Goal: Book appointment/travel/reservation

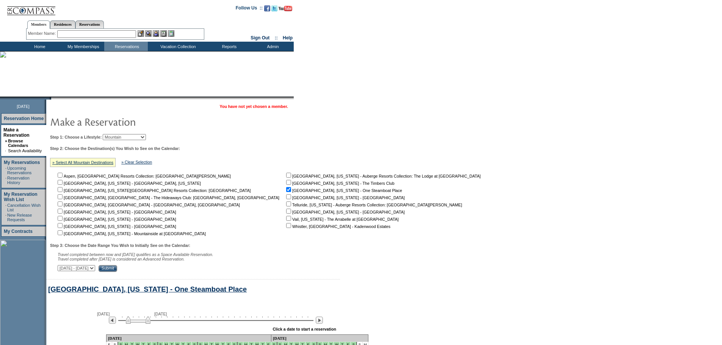
click at [43, 46] on td "Home" at bounding box center [39, 46] width 44 height 9
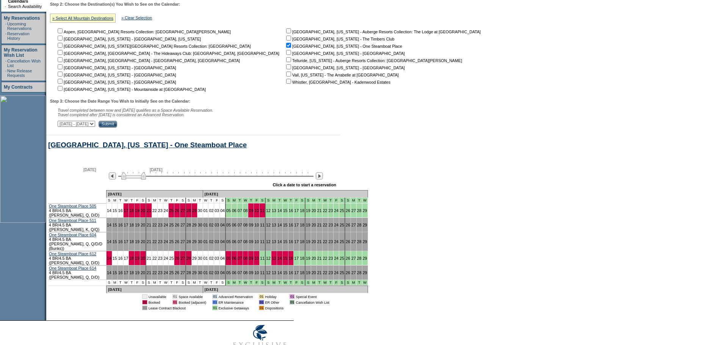
scroll to position [162, 0]
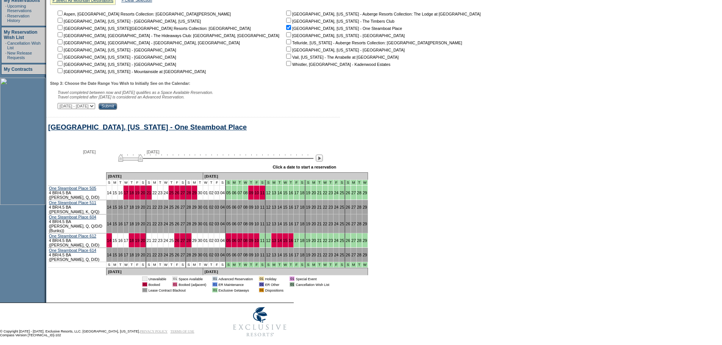
click at [124, 162] on img at bounding box center [130, 158] width 25 height 8
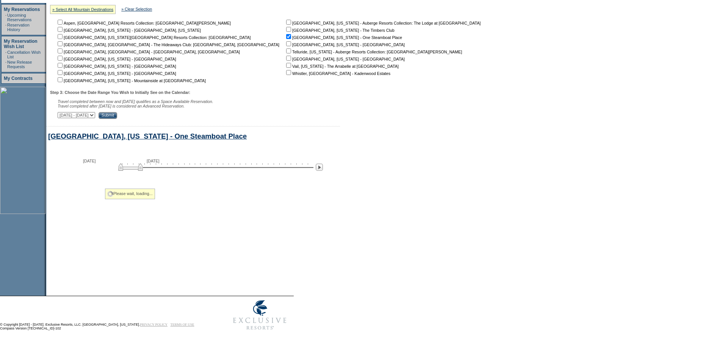
scroll to position [98, 0]
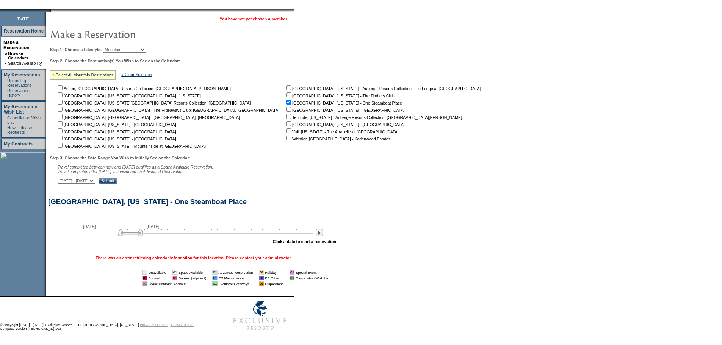
click at [324, 231] on div at bounding box center [319, 233] width 9 height 8
click at [323, 231] on img at bounding box center [319, 232] width 7 height 7
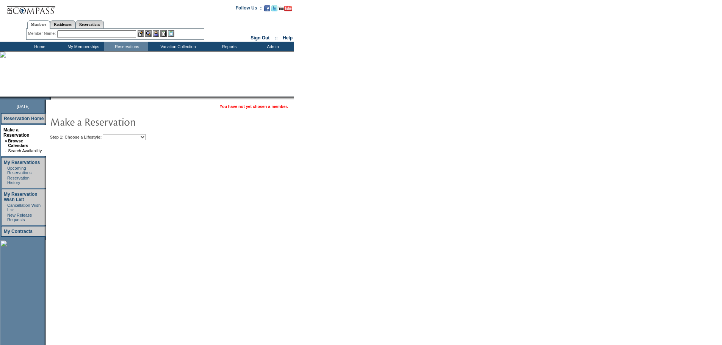
click at [146, 138] on select "Beach Leisure Metropolitan Mountain OIAL for Adventure OIAL for Couples OIAL fo…" at bounding box center [124, 137] width 43 height 6
click at [116, 135] on select "Beach Leisure Metropolitan Mountain OIAL for Adventure OIAL for Couples OIAL fo…" at bounding box center [124, 137] width 43 height 6
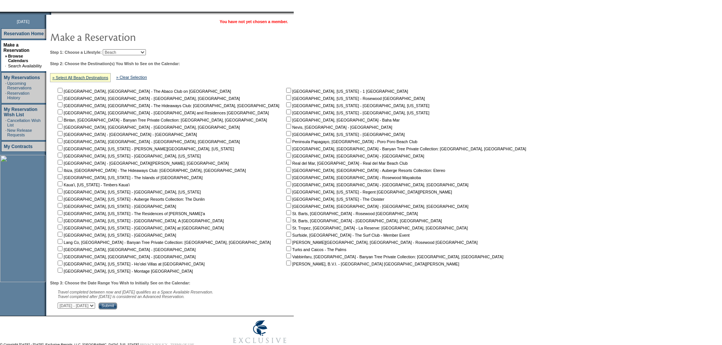
scroll to position [72, 0]
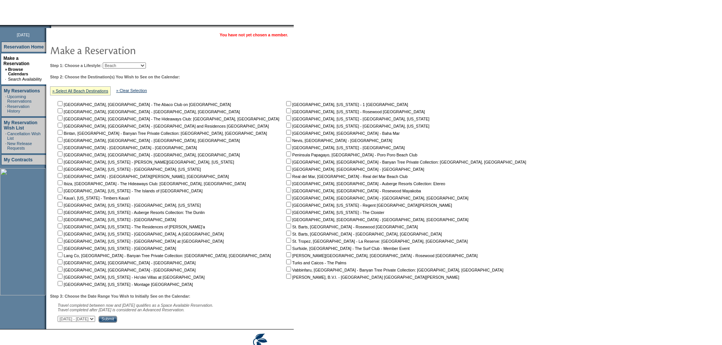
click at [146, 66] on select "Beach Leisure Metropolitan Mountain OIAL for Adventure OIAL for Couples OIAL fo…" at bounding box center [124, 66] width 43 height 6
select select "Leisure"
click at [116, 66] on select "Beach Leisure Metropolitan Mountain OIAL for Adventure OIAL for Couples OIAL fo…" at bounding box center [124, 66] width 43 height 6
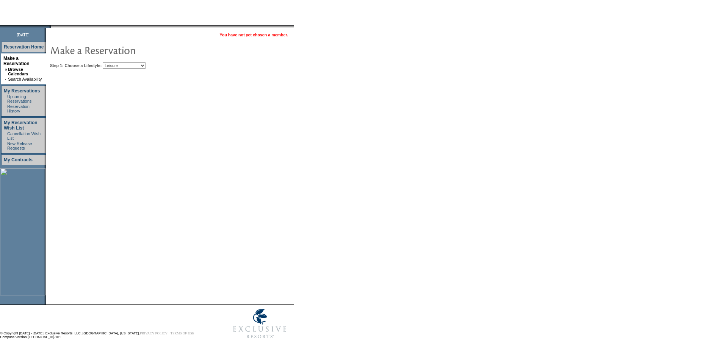
scroll to position [68, 0]
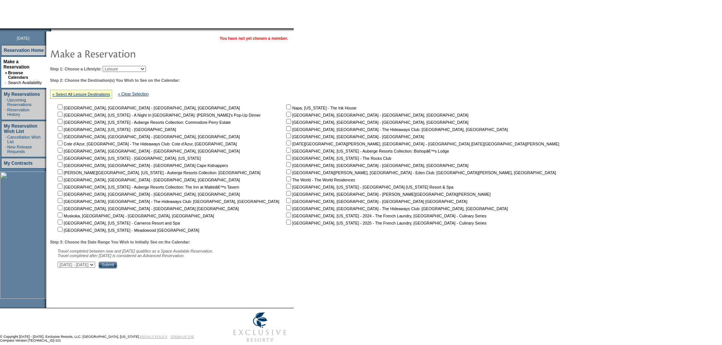
click at [286, 167] on input "checkbox" at bounding box center [288, 164] width 5 height 5
checkbox input "true"
click at [95, 268] on select "September 2, 2025 - October 17, 2025 October 18, 2025 - December 1, 2025 Decemb…" at bounding box center [77, 265] width 38 height 6
select select "4/16/2026|5/30/2026"
click at [62, 265] on select "September 2, 2025 - October 17, 2025 October 18, 2025 - December 1, 2025 Decemb…" at bounding box center [77, 265] width 38 height 6
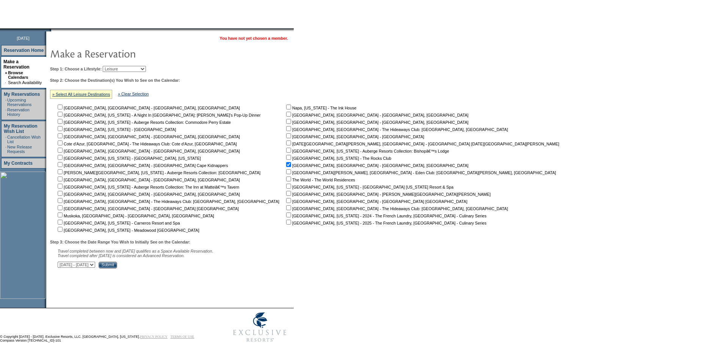
click at [117, 268] on input "Submit" at bounding box center [108, 265] width 19 height 7
